Goal: Task Accomplishment & Management: Use online tool/utility

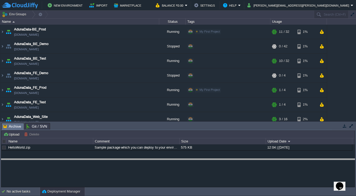
drag, startPoint x: 0, startPoint y: 0, endPoint x: 69, endPoint y: 133, distance: 149.5
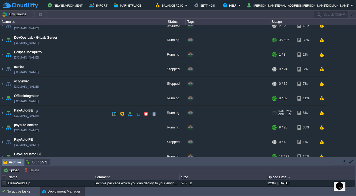
scroll to position [166, 0]
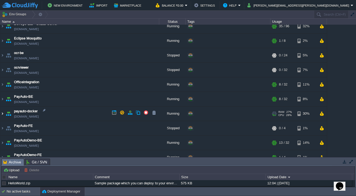
click at [4, 113] on img at bounding box center [2, 114] width 4 height 14
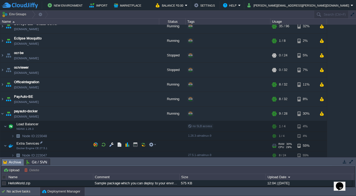
scroll to position [197, 0]
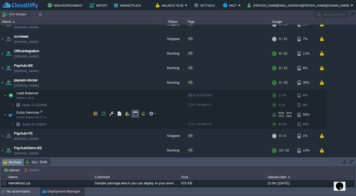
click at [135, 113] on button "button" at bounding box center [135, 113] width 5 height 5
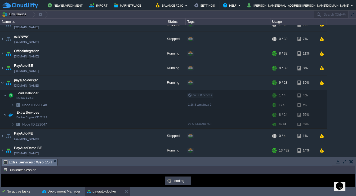
scroll to position [0, 0]
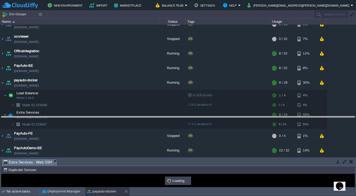
drag, startPoint x: 144, startPoint y: 163, endPoint x: 156, endPoint y: 118, distance: 46.9
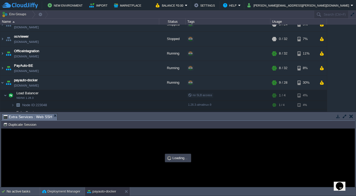
type input "#000000"
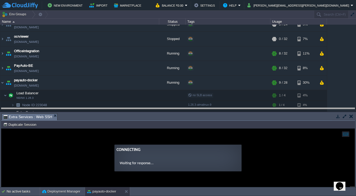
drag, startPoint x: 163, startPoint y: 116, endPoint x: 166, endPoint y: 102, distance: 14.4
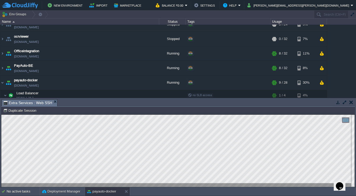
click at [353, 102] on button "button" at bounding box center [352, 102] width 4 height 5
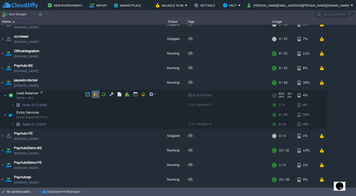
click at [93, 97] on td at bounding box center [96, 94] width 8 height 8
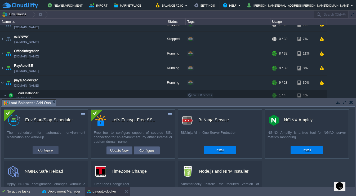
click at [51, 152] on button "Configure" at bounding box center [46, 150] width 18 height 6
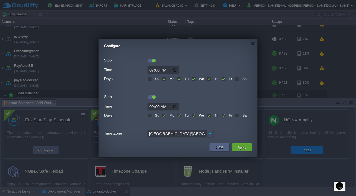
click at [241, 80] on label "Sa" at bounding box center [244, 79] width 6 height 4
click at [237, 80] on input "Sa" at bounding box center [236, 79] width 3 height 3
checkbox input "true"
click at [241, 115] on label "Sa" at bounding box center [244, 115] width 6 height 4
click at [237, 115] on input "Sa" at bounding box center [236, 115] width 3 height 3
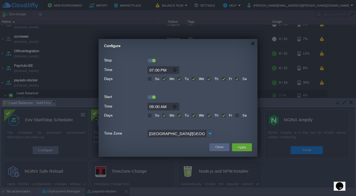
checkbox input "true"
click at [154, 116] on label "Su" at bounding box center [157, 115] width 6 height 4
click at [148, 116] on input "Su" at bounding box center [149, 115] width 3 height 3
checkbox input "true"
click at [154, 78] on label "Su" at bounding box center [157, 79] width 6 height 4
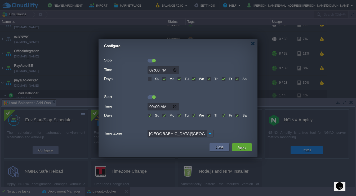
click at [149, 78] on input "Su" at bounding box center [149, 79] width 3 height 3
checkbox input "true"
click at [242, 146] on button "Apply" at bounding box center [242, 147] width 12 height 6
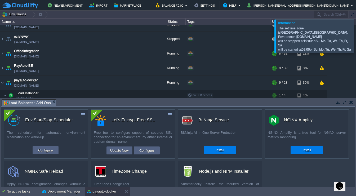
click at [356, 37] on div at bounding box center [363, 35] width 0 height 33
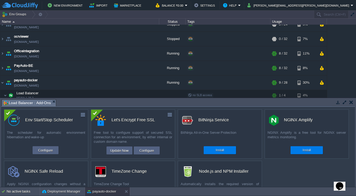
click at [350, 102] on button "button" at bounding box center [352, 102] width 4 height 5
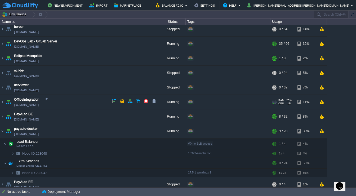
scroll to position [175, 0]
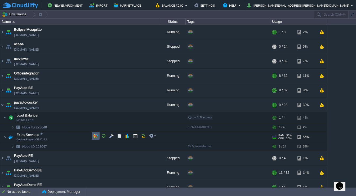
click at [92, 135] on td at bounding box center [96, 136] width 8 height 8
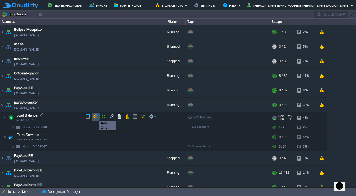
click at [95, 116] on button "button" at bounding box center [95, 116] width 5 height 5
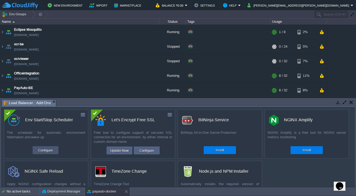
click at [48, 149] on button "Configure" at bounding box center [46, 150] width 18 height 6
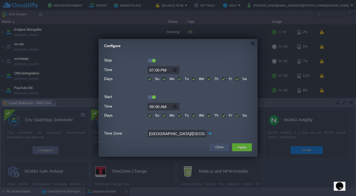
click at [223, 147] on button "Close" at bounding box center [220, 147] width 8 height 5
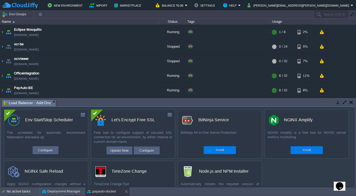
click at [351, 101] on button "button" at bounding box center [352, 102] width 4 height 5
